Goal: Transaction & Acquisition: Purchase product/service

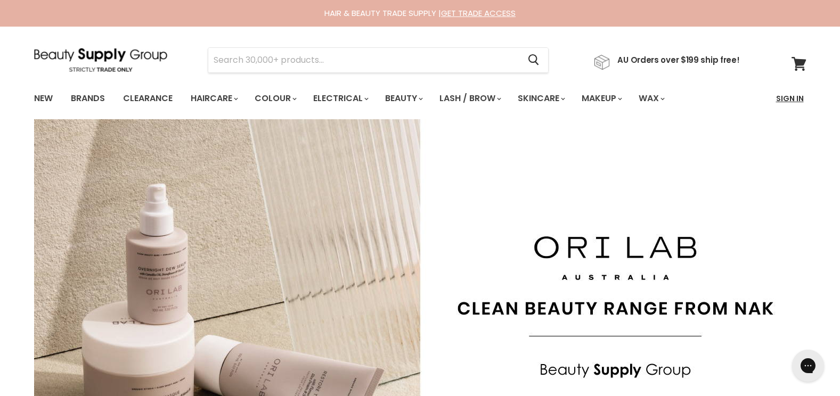
click at [784, 102] on link "Sign In" at bounding box center [790, 98] width 40 height 22
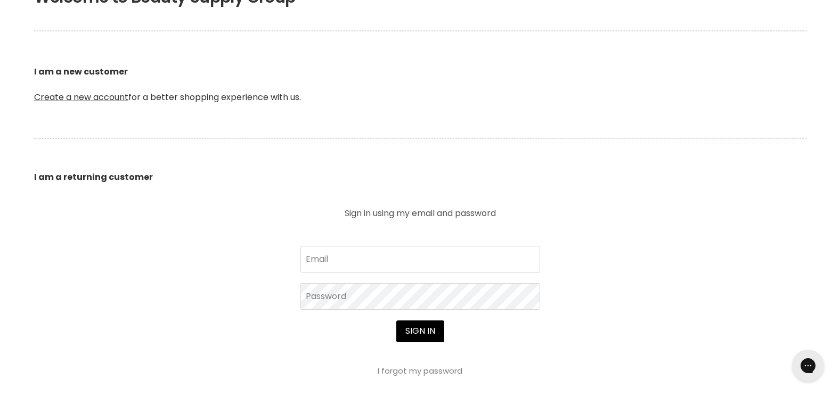
scroll to position [246, 0]
type input "[EMAIL_ADDRESS][DOMAIN_NAME]"
click at [427, 330] on button "Sign in" at bounding box center [420, 330] width 48 height 21
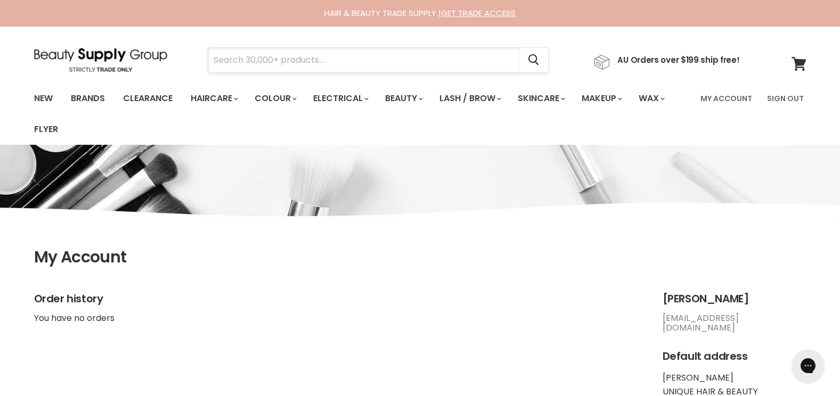
click at [291, 59] on input "Search" at bounding box center [364, 60] width 312 height 24
type input "muk"
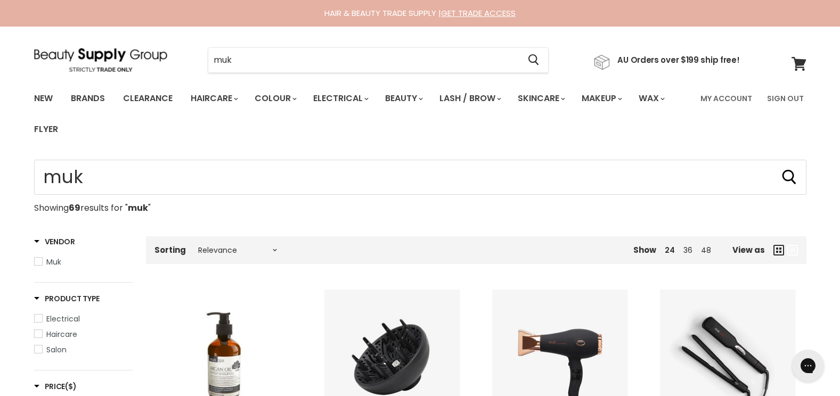
click at [41, 317] on span "Electrical" at bounding box center [38, 318] width 7 height 7
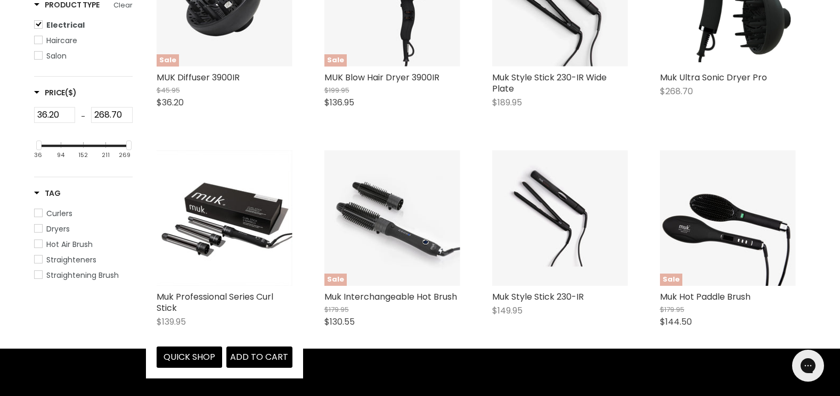
scroll to position [359, 0]
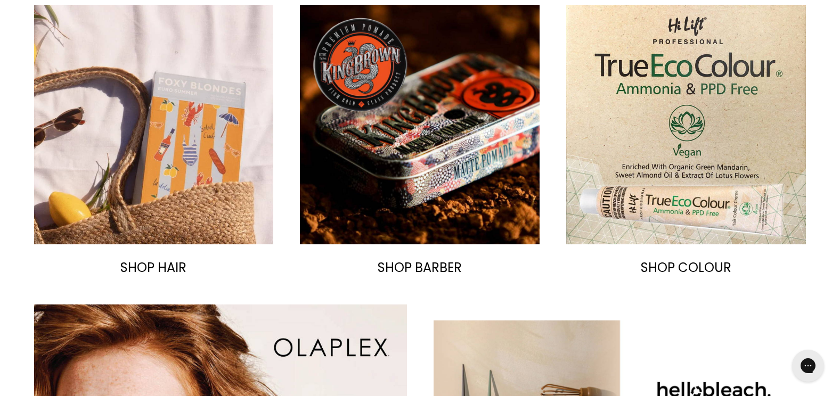
scroll to position [549, 0]
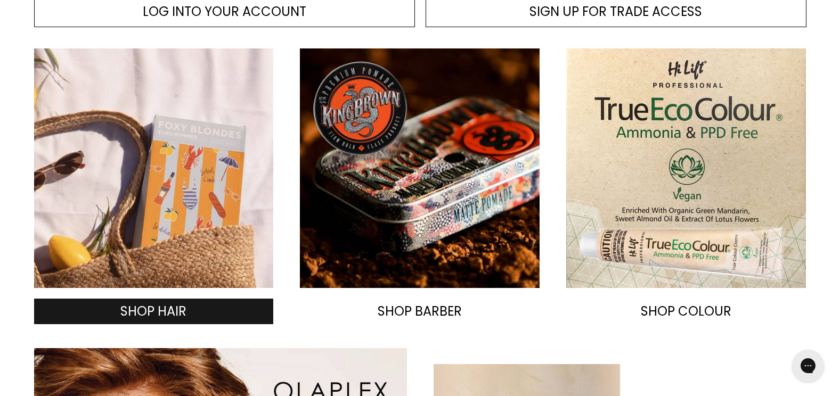
click at [168, 312] on span "SHOP HAIR" at bounding box center [153, 311] width 66 height 18
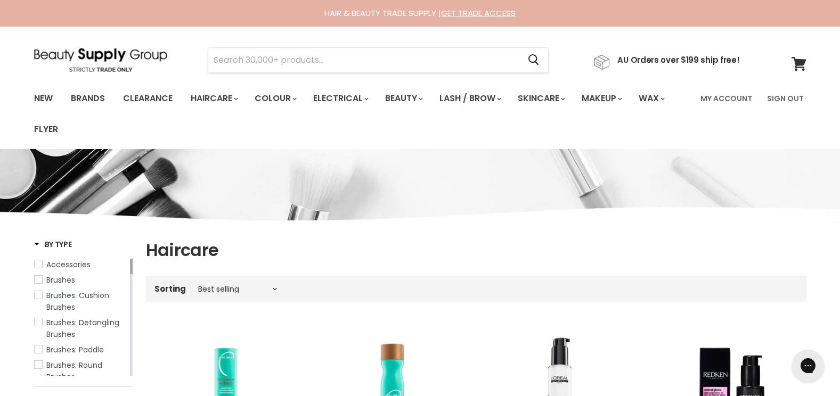
click at [16, 38] on div "Menu Cancel" at bounding box center [420, 86] width 840 height 118
